Goal: Find contact information: Find contact information

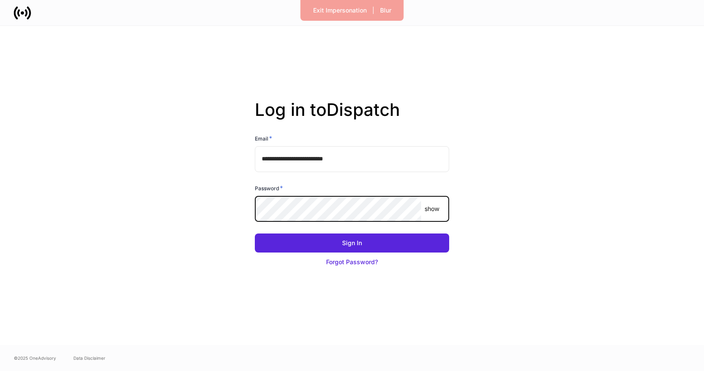
click at [0, 370] on com-1password-button at bounding box center [0, 371] width 0 height 0
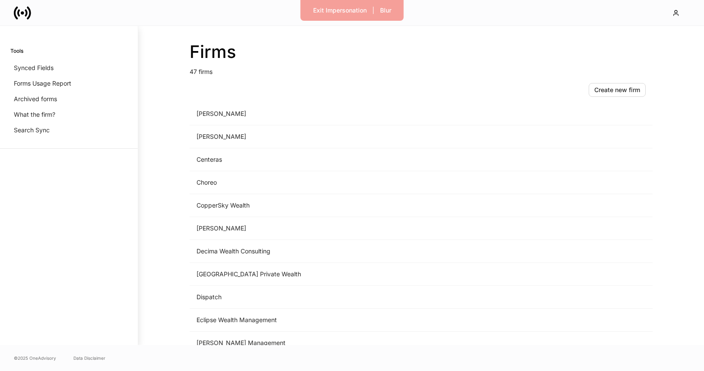
scroll to position [628, 0]
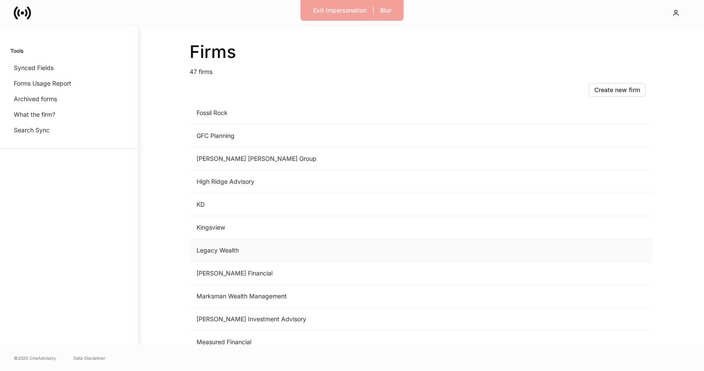
click at [259, 250] on td "Legacy Wealth" at bounding box center [350, 250] width 320 height 23
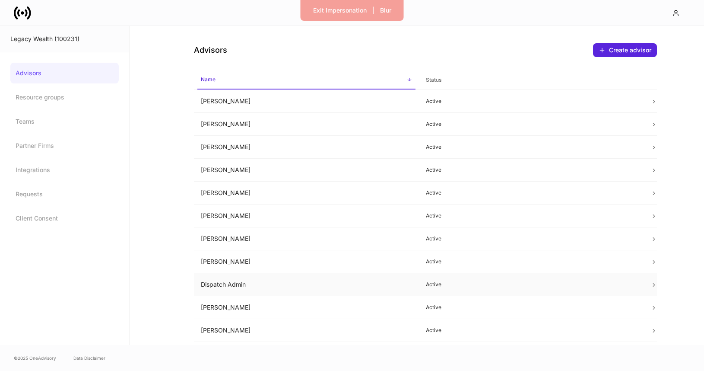
scroll to position [180, 0]
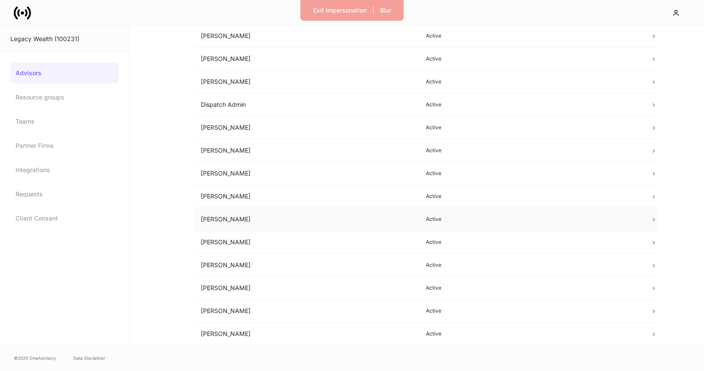
click at [322, 215] on td "[PERSON_NAME]" at bounding box center [306, 219] width 225 height 23
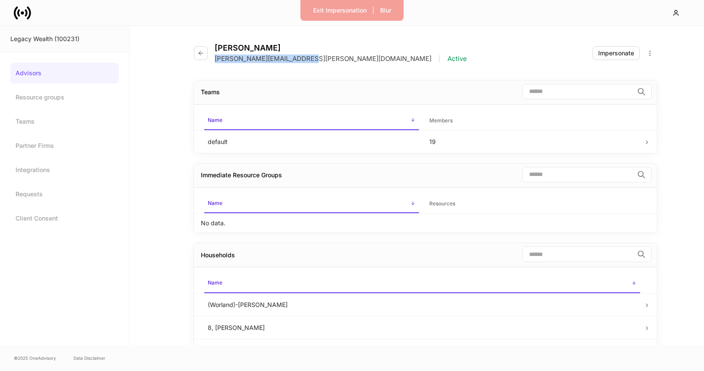
drag, startPoint x: 298, startPoint y: 59, endPoint x: 214, endPoint y: 59, distance: 84.2
click at [214, 59] on div "[PERSON_NAME] [PERSON_NAME][EMAIL_ADDRESS][PERSON_NAME][DOMAIN_NAME] | Active" at bounding box center [334, 53] width 280 height 20
copy p "[PERSON_NAME][EMAIL_ADDRESS][PERSON_NAME][DOMAIN_NAME]"
